Goal: Task Accomplishment & Management: Use online tool/utility

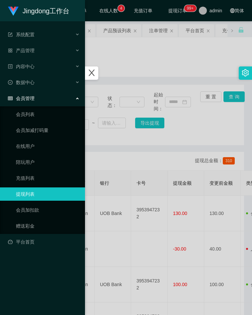
drag, startPoint x: 30, startPoint y: 191, endPoint x: 34, endPoint y: 189, distance: 4.5
click at [30, 191] on link "提现列表" at bounding box center [48, 193] width 64 height 13
click at [132, 161] on div at bounding box center [126, 157] width 252 height 315
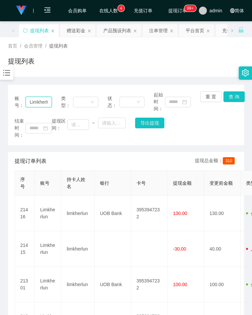
click at [35, 102] on input "Limkherlun" at bounding box center [39, 102] width 26 height 11
paste input "bookwormyu"
click at [232, 94] on button "查 询" at bounding box center [234, 96] width 21 height 11
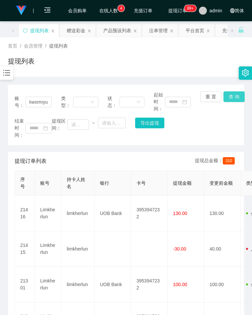
scroll to position [0, 0]
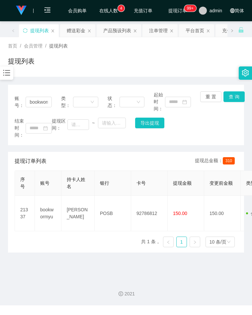
drag, startPoint x: 206, startPoint y: 141, endPoint x: 97, endPoint y: 117, distance: 111.6
click at [206, 141] on div "账号： bookwormyu 类型： 状态： 起始时间： 重 置 查 询 结束时间： 提现区间： ~ 导出提现" at bounding box center [126, 115] width 236 height 60
click at [41, 100] on input "bookwormyu" at bounding box center [39, 102] width 26 height 11
paste input "8baozho"
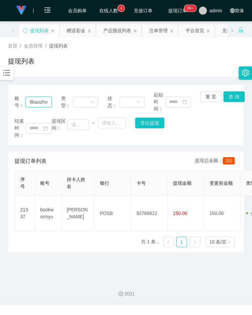
scroll to position [0, 3]
click at [231, 96] on button "查 询" at bounding box center [234, 96] width 21 height 11
click at [198, 128] on div "结束时间： 提现区间： ~ 导出提现" at bounding box center [126, 128] width 223 height 21
click at [41, 104] on input "8baozhou" at bounding box center [39, 102] width 26 height 11
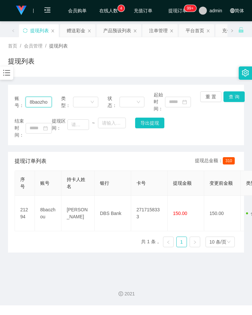
click at [41, 104] on input "8baozhou" at bounding box center [39, 102] width 26 height 11
paste input "Limkherlun"
click at [232, 100] on button "查 询" at bounding box center [234, 96] width 21 height 11
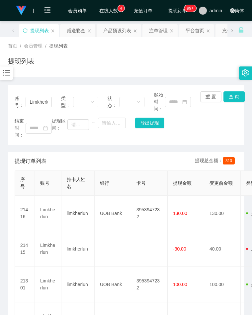
drag, startPoint x: 228, startPoint y: 122, endPoint x: 193, endPoint y: 123, distance: 35.2
click at [227, 123] on div "结束时间： 提现区间： ~ 导出提现" at bounding box center [126, 128] width 223 height 21
click at [42, 99] on input "Limkherlun" at bounding box center [39, 102] width 26 height 11
click at [41, 99] on input "Limkherlun" at bounding box center [39, 102] width 26 height 11
click at [43, 100] on input "Limkherlun" at bounding box center [39, 102] width 26 height 11
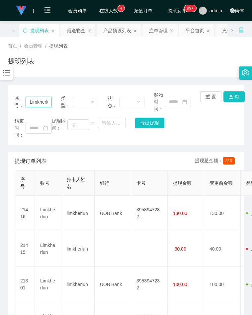
click at [42, 101] on input "Limkherlun" at bounding box center [39, 102] width 26 height 11
paste input "82993508"
type input "82993508"
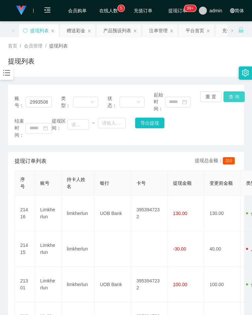
click at [231, 97] on button "查 询" at bounding box center [234, 96] width 21 height 11
